Goal: Communication & Community: Answer question/provide support

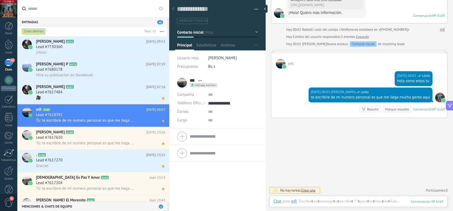
scroll to position [142, 0]
click at [100, 90] on div "Lead #7617484" at bounding box center [100, 92] width 129 height 5
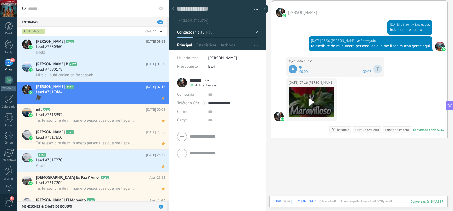
scroll to position [183, 0]
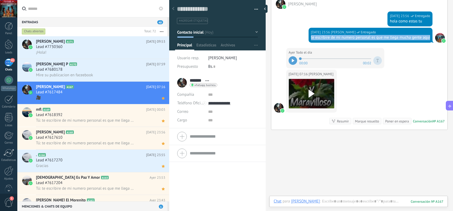
drag, startPoint x: 328, startPoint y: 43, endPoint x: 310, endPoint y: 39, distance: 19.2
click at [310, 39] on div "[DATE] 23:56 [DEMOGRAPHIC_DATA][PERSON_NAME] Entregado te escribire de mi numer…" at bounding box center [371, 35] width 124 height 15
copy div "te escribire de mi numero personal es que me llega mucha gente aqui"
click at [68, 69] on div "Lead #7680178" at bounding box center [100, 69] width 129 height 5
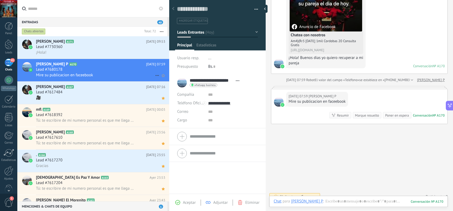
scroll to position [8, 0]
click at [180, 200] on div "Aceptar" at bounding box center [185, 202] width 20 height 5
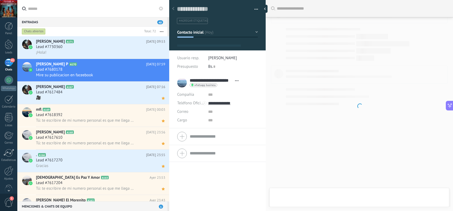
type textarea "**********"
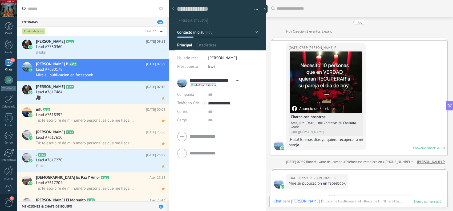
scroll to position [8, 0]
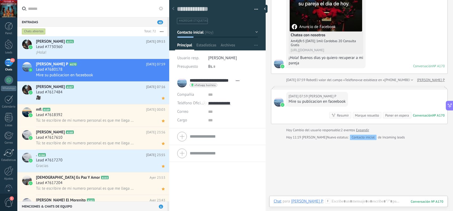
click at [319, 194] on div "Buscar Carga más [DATE] [DATE] Creación: 2 eventos Expandir [DATE] 07:59 [PERSO…" at bounding box center [359, 75] width 187 height 315
click at [347, 199] on div at bounding box center [359, 207] width 170 height 16
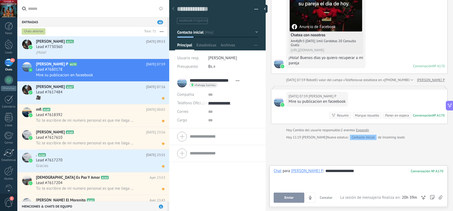
click at [295, 192] on button "Enviar" at bounding box center [289, 197] width 31 height 10
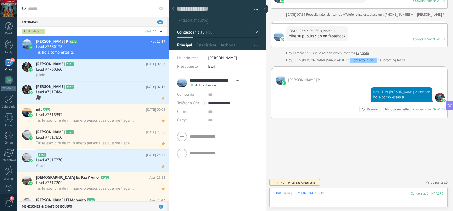
click at [352, 191] on div at bounding box center [359, 199] width 170 height 16
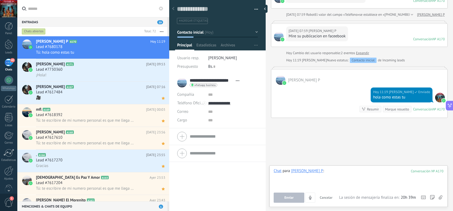
paste div
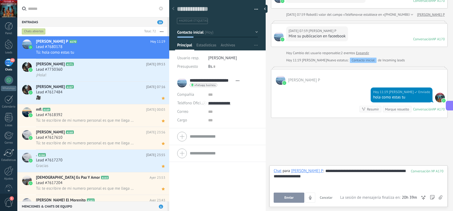
click at [295, 196] on button "Enviar" at bounding box center [289, 197] width 31 height 10
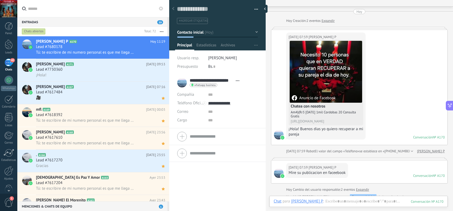
scroll to position [0, 0]
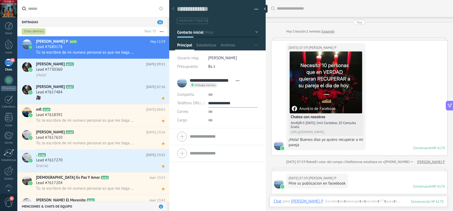
click at [223, 103] on input "**********" at bounding box center [233, 103] width 50 height 9
type input "**********"
click at [219, 131] on div "Copiar" at bounding box center [232, 130] width 49 height 9
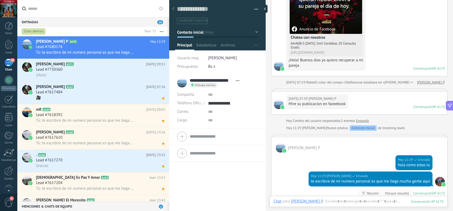
scroll to position [89, 0]
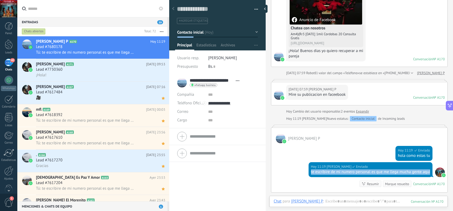
drag, startPoint x: 323, startPoint y: 179, endPoint x: 307, endPoint y: 174, distance: 16.4
click at [307, 174] on div "[DATE] 11:19 [PERSON_NAME] Enviado te escribire de mi numero personal es que me…" at bounding box center [359, 177] width 176 height 30
copy div "te escribire de mi numero personal es que me llega mucha gente aqui"
click at [162, 53] on use at bounding box center [163, 52] width 3 height 3
click at [108, 70] on div "Lead #7730360" at bounding box center [100, 69] width 129 height 5
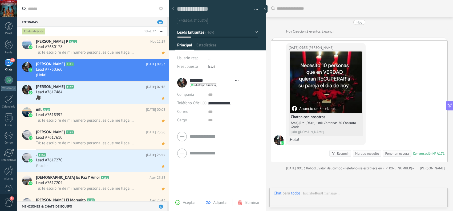
scroll to position [8, 0]
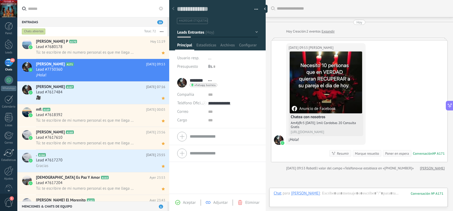
click at [190, 204] on span "Aceptar" at bounding box center [189, 202] width 13 height 5
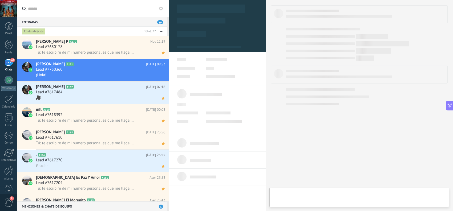
type textarea "**********"
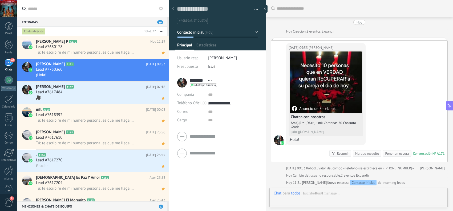
scroll to position [8, 0]
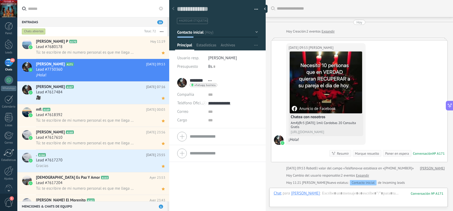
click at [324, 190] on div "Chat Correo Nota Tarea Chat para [PERSON_NAME] : 171 Enviar Cancelar Rastrear c…" at bounding box center [359, 197] width 178 height 19
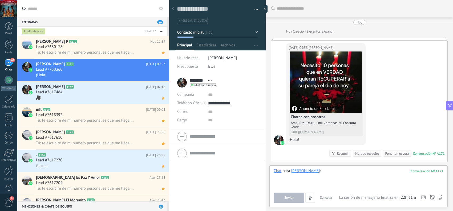
click at [324, 176] on div at bounding box center [359, 178] width 170 height 20
click at [284, 200] on button "Enviar" at bounding box center [289, 197] width 31 height 10
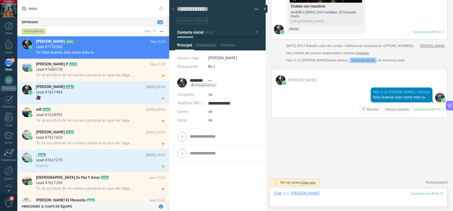
click at [322, 191] on div at bounding box center [359, 199] width 170 height 16
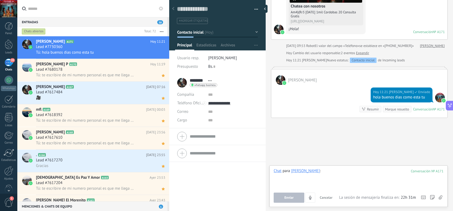
paste div
click at [289, 196] on span "Enviar" at bounding box center [288, 198] width 9 height 4
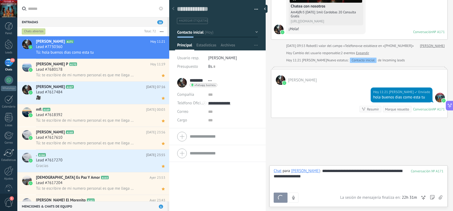
scroll to position [133, 0]
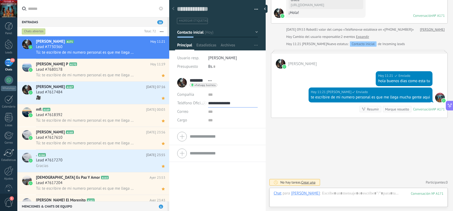
click at [227, 106] on input "**********" at bounding box center [233, 103] width 50 height 9
type input "**********"
click at [227, 130] on div "Copiar" at bounding box center [232, 130] width 49 height 9
click at [162, 54] on use at bounding box center [163, 52] width 3 height 3
click at [107, 67] on div "Lead #7680178" at bounding box center [100, 69] width 129 height 5
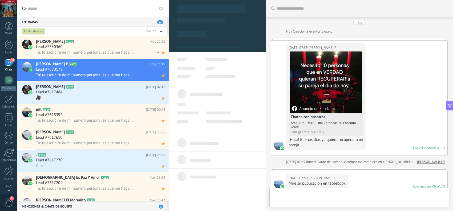
click at [113, 50] on span "Tú: te escribire de mi numero personal es que me llega mucha gente aqui" at bounding box center [86, 52] width 100 height 5
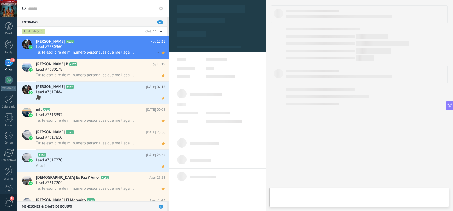
type textarea "**********"
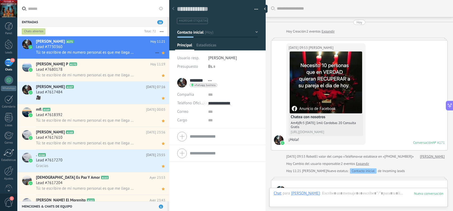
scroll to position [133, 0]
